Goal: Navigation & Orientation: Find specific page/section

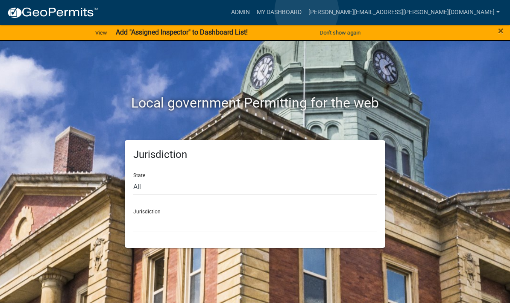
click at [253, 11] on link "Admin" at bounding box center [240, 12] width 26 height 16
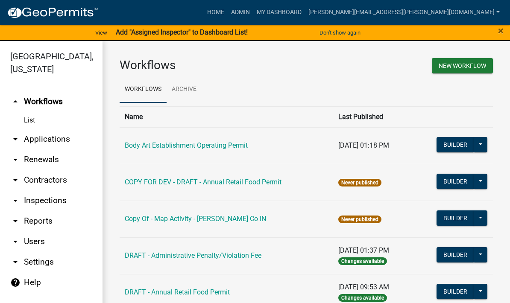
click at [425, 13] on link "[PERSON_NAME][EMAIL_ADDRESS][PERSON_NAME][DOMAIN_NAME]" at bounding box center [404, 12] width 198 height 16
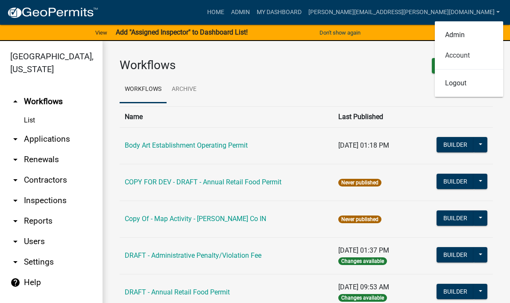
click at [463, 55] on link "Account" at bounding box center [468, 55] width 68 height 20
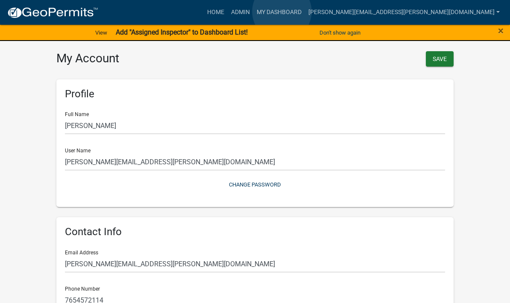
click at [227, 12] on link "Home" at bounding box center [216, 12] width 24 height 16
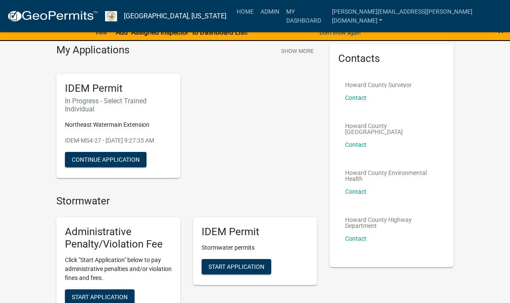
scroll to position [30, 0]
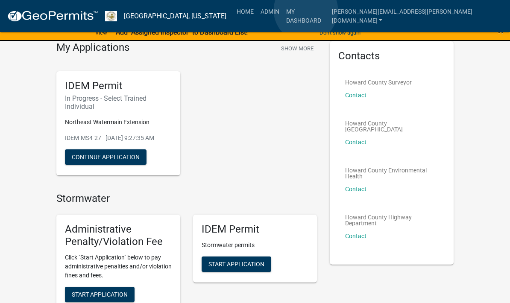
click at [283, 11] on link "Admin" at bounding box center [270, 11] width 26 height 16
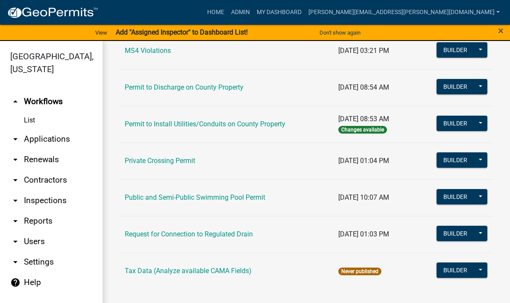
scroll to position [792, 0]
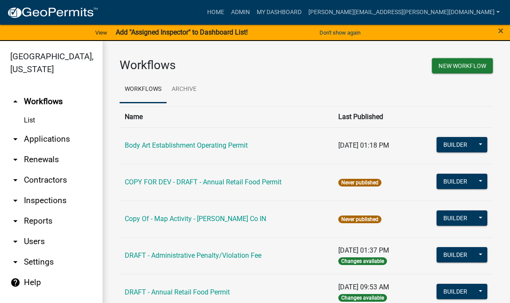
click at [475, 16] on link "[PERSON_NAME][EMAIL_ADDRESS][PERSON_NAME][DOMAIN_NAME]" at bounding box center [404, 12] width 198 height 16
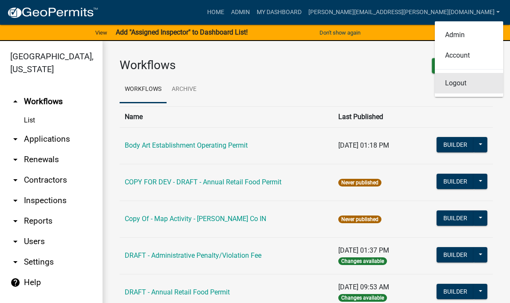
click at [466, 85] on link "Logout" at bounding box center [468, 83] width 68 height 20
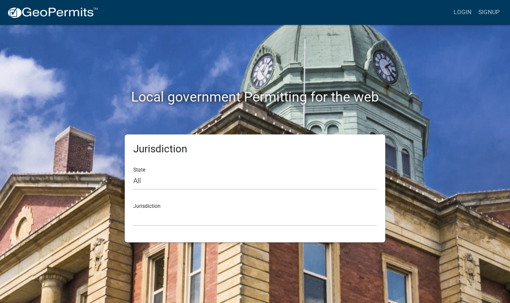
click at [459, 11] on link "Login" at bounding box center [462, 12] width 25 height 16
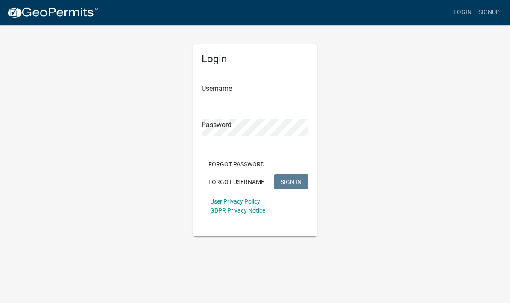
click at [244, 86] on input "Username" at bounding box center [254, 90] width 107 height 17
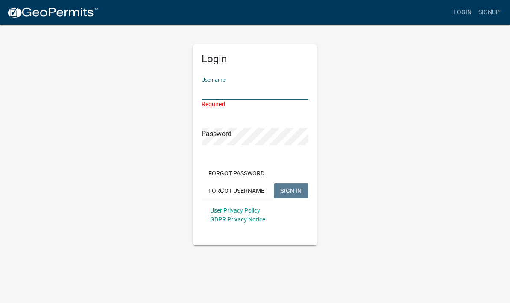
type input "[PERSON_NAME][EMAIL_ADDRESS][PERSON_NAME][DOMAIN_NAME]"
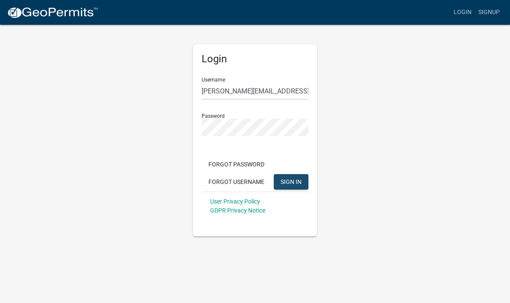
click at [291, 178] on span "SIGN IN" at bounding box center [290, 181] width 21 height 7
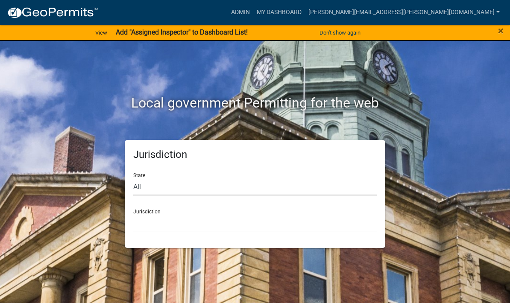
click at [172, 189] on select "All [US_STATE] [US_STATE] [US_STATE] [US_STATE] [US_STATE] [US_STATE] [US_STATE…" at bounding box center [254, 186] width 243 height 17
select select "[US_STATE]"
click at [191, 222] on select "City of [GEOGRAPHIC_DATA], [US_STATE] City of [GEOGRAPHIC_DATA], [US_STATE] Cit…" at bounding box center [254, 222] width 243 height 17
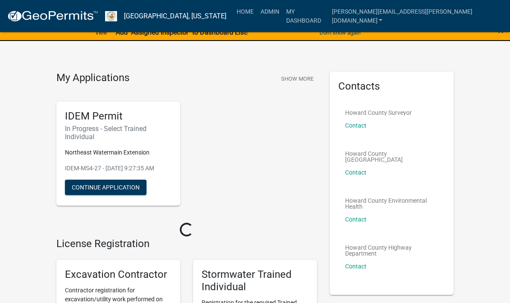
click at [283, 15] on link "Admin" at bounding box center [270, 11] width 26 height 16
